Goal: Task Accomplishment & Management: Manage account settings

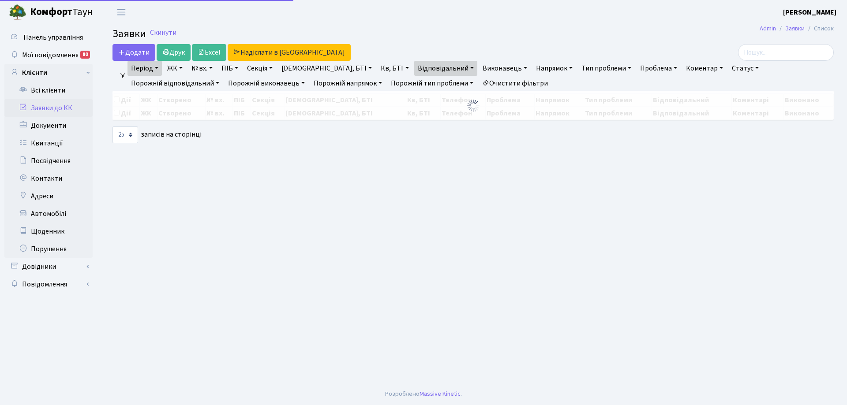
select select "25"
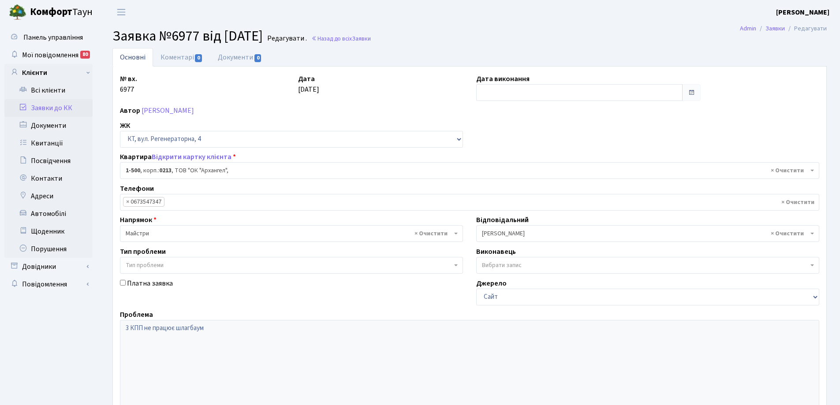
select select "16285"
click at [504, 90] on input "text" at bounding box center [579, 92] width 206 height 17
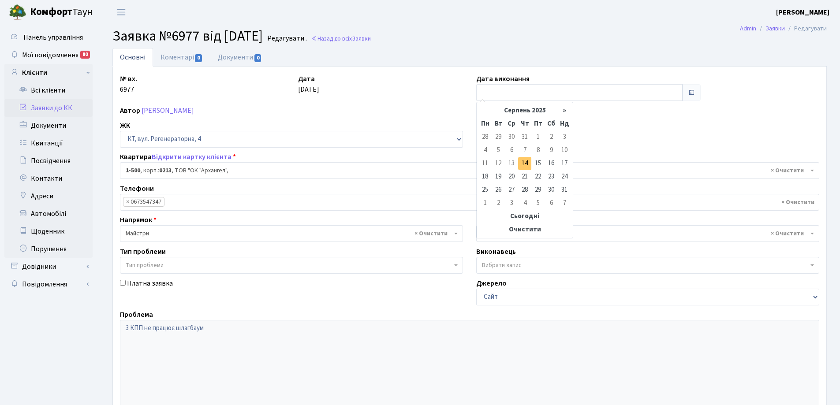
click at [527, 162] on td "14" at bounding box center [524, 163] width 13 height 13
type input "[DATE]"
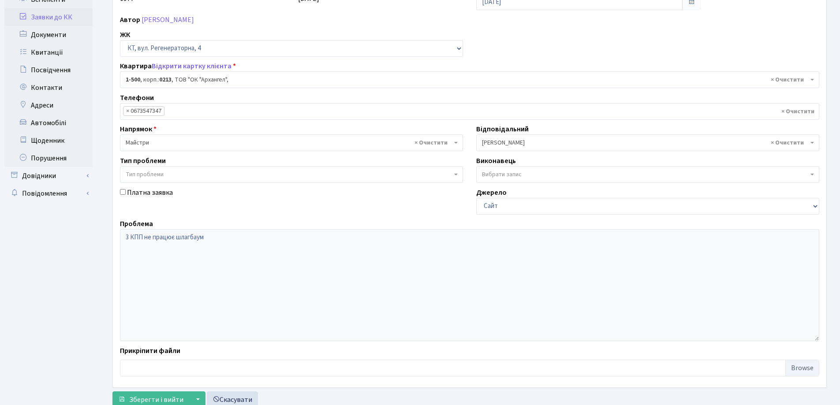
scroll to position [120, 0]
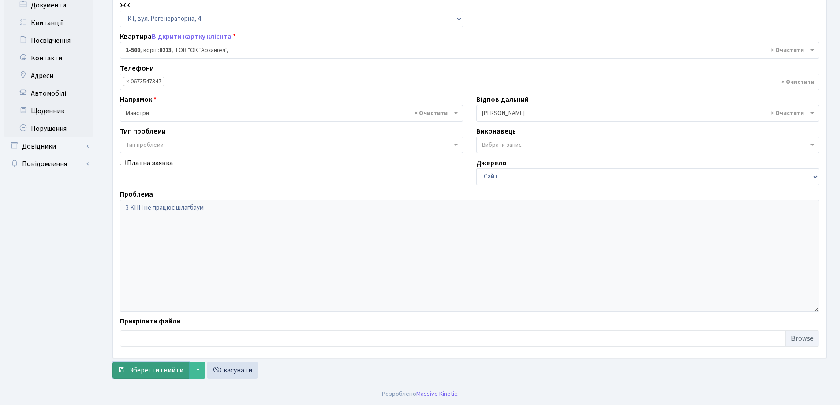
click at [153, 375] on span "Зберегти і вийти" at bounding box center [156, 371] width 54 height 10
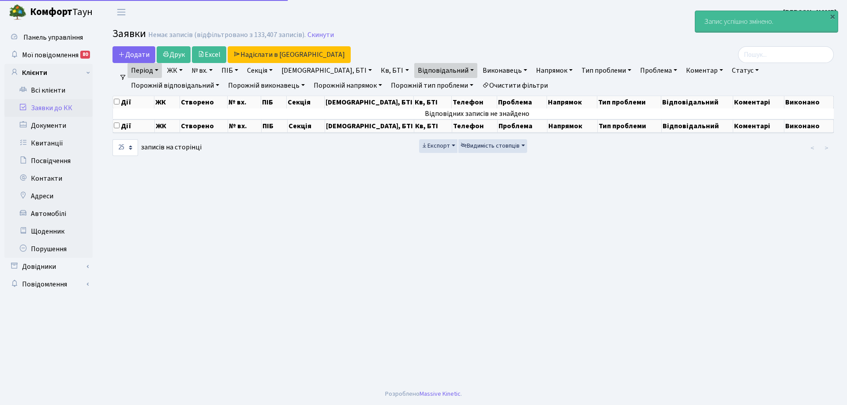
select select "25"
